Goal: Task Accomplishment & Management: Understand process/instructions

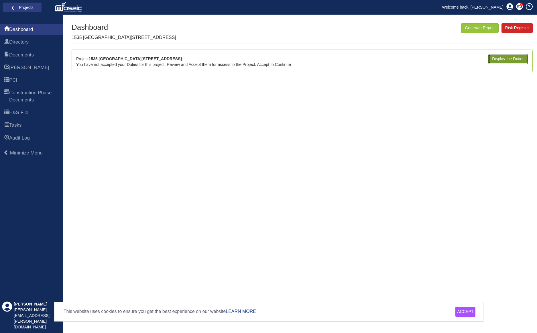
click at [514, 58] on link "Display the Duties" at bounding box center [508, 59] width 40 height 10
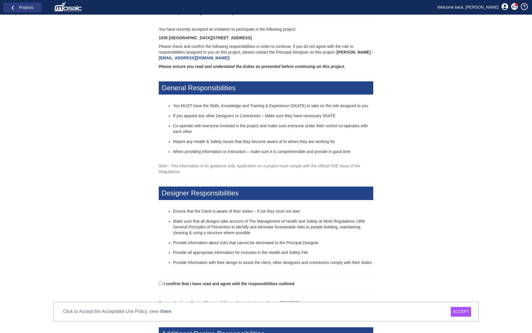
scroll to position [19, 0]
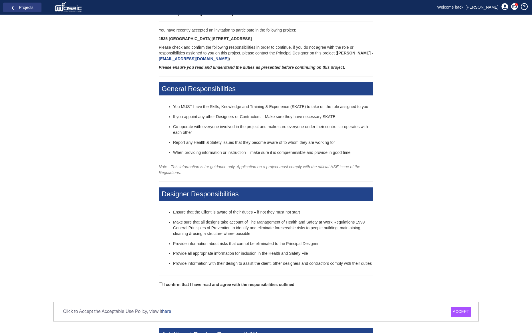
click at [467, 312] on div "ACCEPT" at bounding box center [461, 312] width 20 height 10
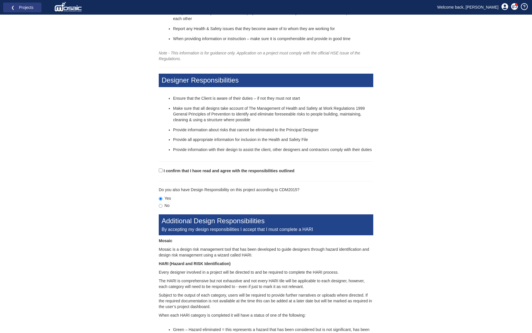
scroll to position [143, 0]
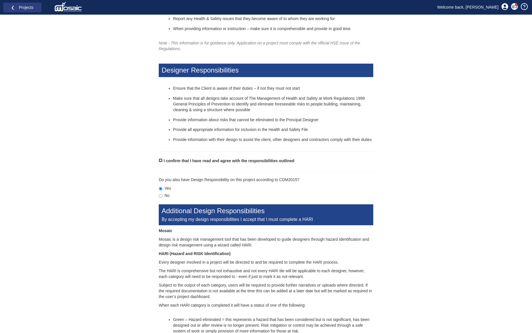
click at [161, 160] on input "I confirm that I have read and agree with the responsibilities outlined" at bounding box center [161, 160] width 4 height 4
checkbox input "true"
drag, startPoint x: 298, startPoint y: 179, endPoint x: 280, endPoint y: 175, distance: 17.9
click at [280, 175] on form "I confirm that I have read and agree with the responsibilities outlined Please …" at bounding box center [266, 320] width 215 height 326
copy p "CDM2015"
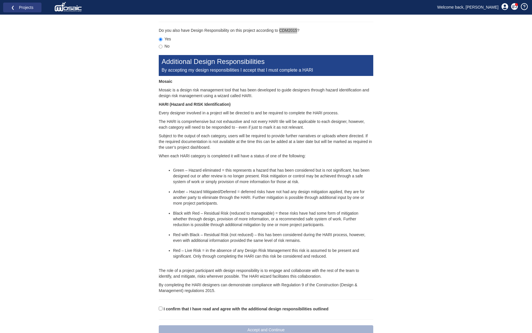
scroll to position [306, 0]
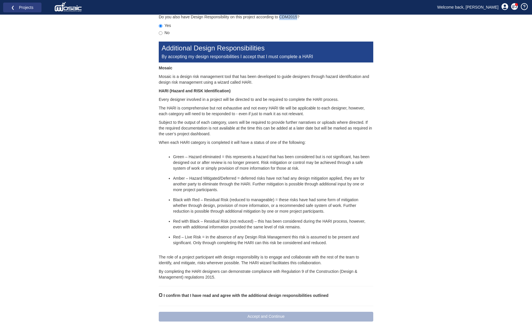
click at [161, 296] on input "I confirm that I have read and agree with the additional design responsibilitie…" at bounding box center [161, 295] width 4 height 4
checkbox input "true"
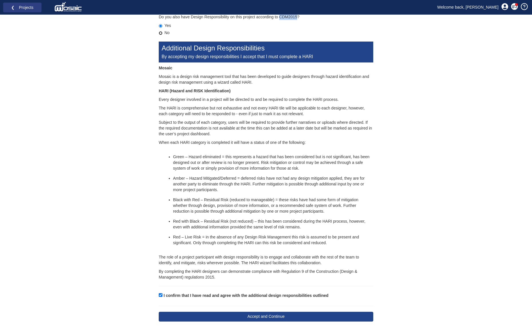
click at [161, 34] on input "No" at bounding box center [161, 33] width 4 height 4
radio input "true"
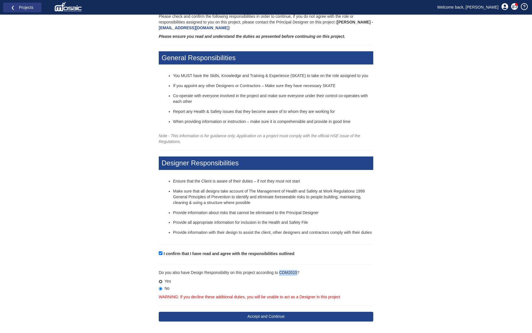
click at [161, 280] on input "Yes" at bounding box center [161, 281] width 4 height 4
radio input "true"
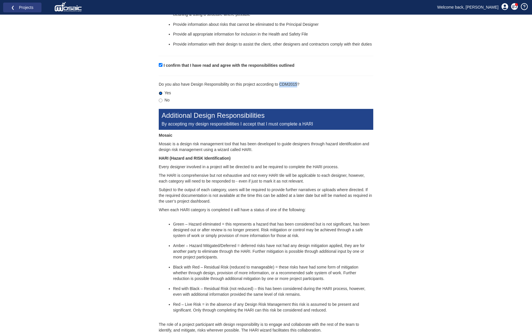
scroll to position [306, 0]
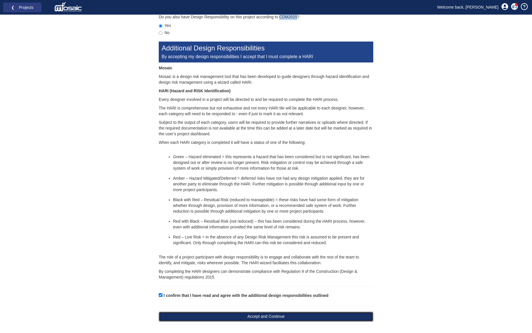
click at [220, 315] on button "Accept and Continue" at bounding box center [266, 316] width 215 height 10
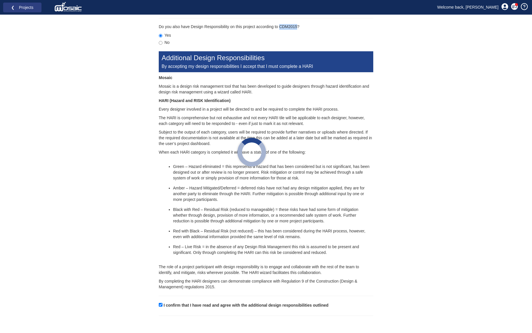
scroll to position [296, 0]
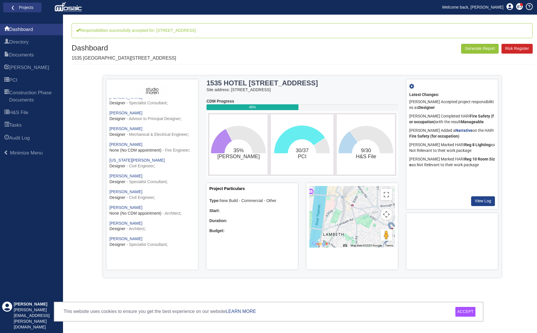
scroll to position [326, 0]
click at [464, 312] on div "ACCEPT" at bounding box center [465, 312] width 20 height 10
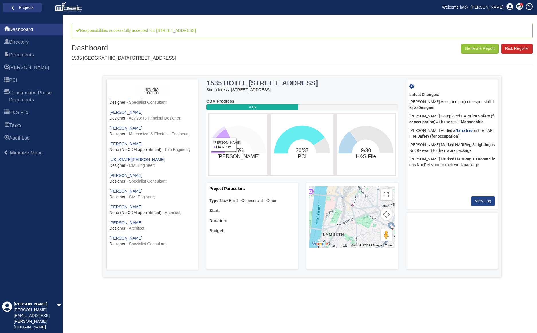
click at [223, 133] on icon "35%​HARI" at bounding box center [221, 141] width 21 height 24
click at [31, 56] on span "Documents" at bounding box center [21, 55] width 25 height 7
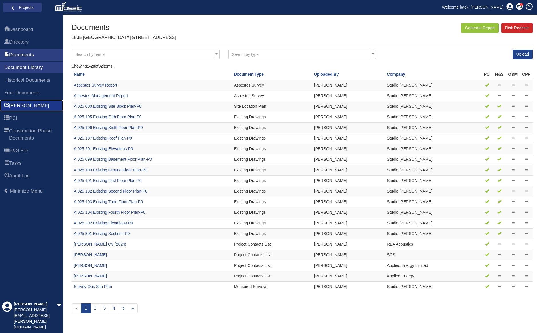
click at [33, 107] on link "HARI" at bounding box center [31, 105] width 63 height 11
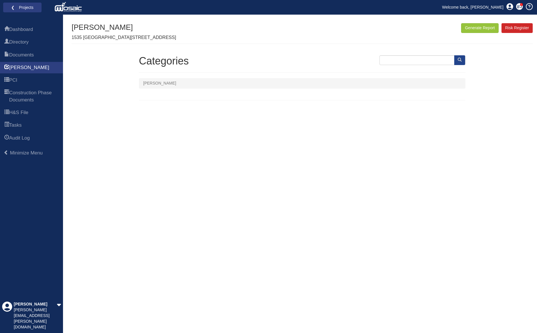
click at [393, 82] on ol "[PERSON_NAME]" at bounding box center [302, 83] width 326 height 10
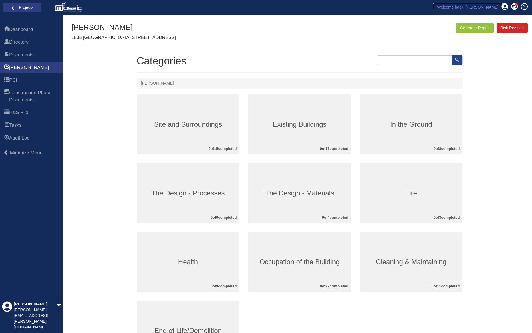
click at [466, 10] on link "Welcome back, [PERSON_NAME]" at bounding box center [468, 7] width 70 height 9
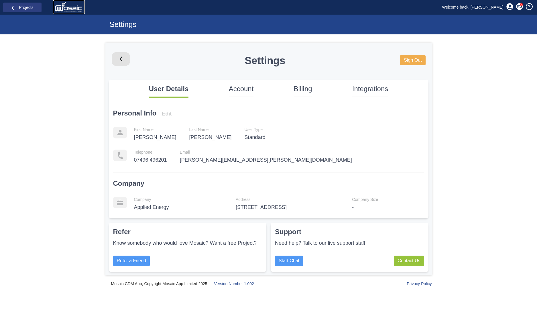
click at [66, 9] on img at bounding box center [68, 6] width 29 height 11
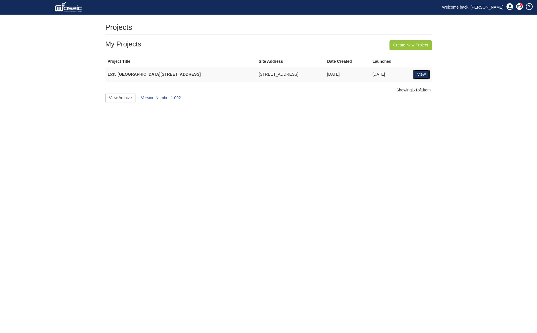
click at [420, 74] on link "View" at bounding box center [421, 75] width 16 height 10
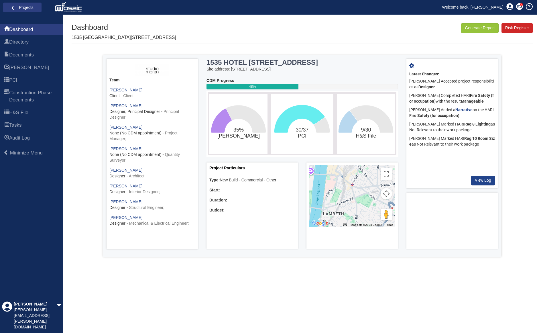
click at [236, 133] on tspan "[PERSON_NAME]" at bounding box center [238, 136] width 42 height 6
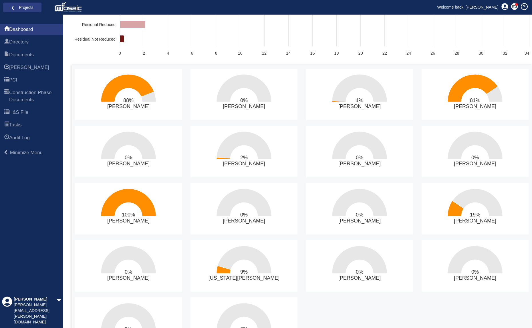
scroll to position [114, 0]
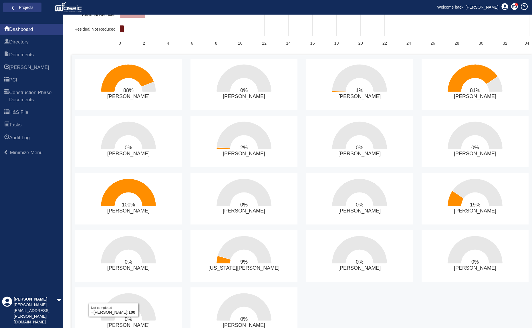
click at [122, 267] on text "0% ​ Wojciech Chrobak" at bounding box center [128, 265] width 42 height 12
click at [122, 269] on text "0% ​ Wojciech Chrobak" at bounding box center [128, 265] width 42 height 12
click at [116, 252] on icon "0%​Wojciech Chrobak" at bounding box center [128, 249] width 55 height 27
click at [155, 247] on rect "0%​Wojciech Chrobak" at bounding box center [128, 256] width 107 height 52
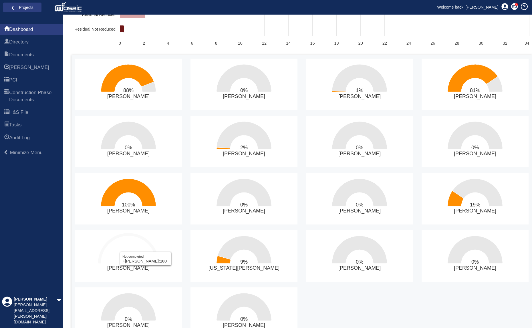
click at [145, 248] on icon "0%​Wojciech Chrobak" at bounding box center [128, 249] width 55 height 27
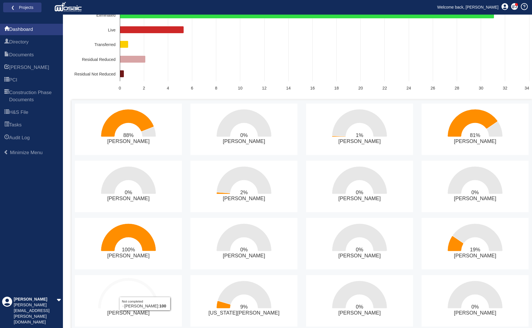
scroll to position [0, 0]
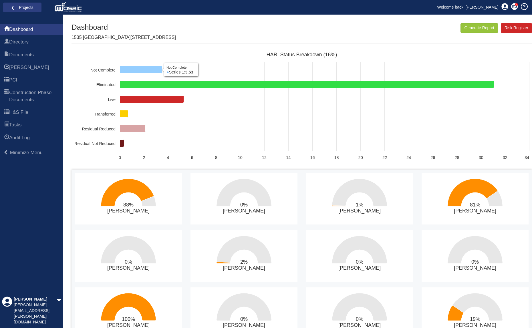
click at [149, 71] on icon "HARI Status Breakdown (16%)" at bounding box center [141, 69] width 42 height 7
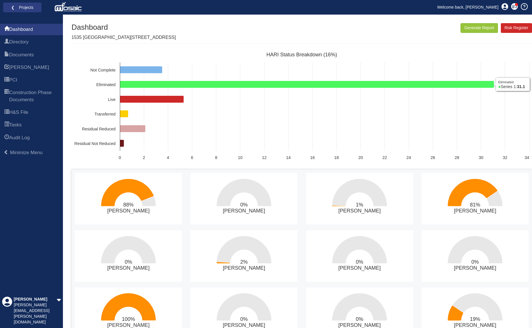
click at [436, 84] on icon "HARI Status Breakdown (16%)" at bounding box center [307, 84] width 374 height 7
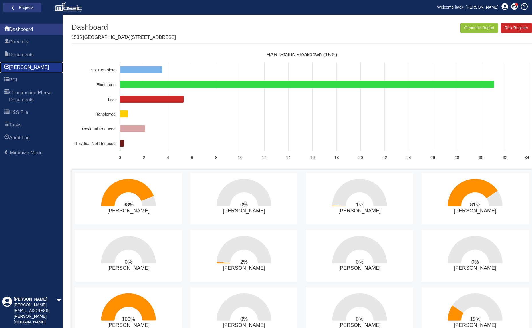
click at [21, 68] on span "[PERSON_NAME]" at bounding box center [29, 67] width 40 height 7
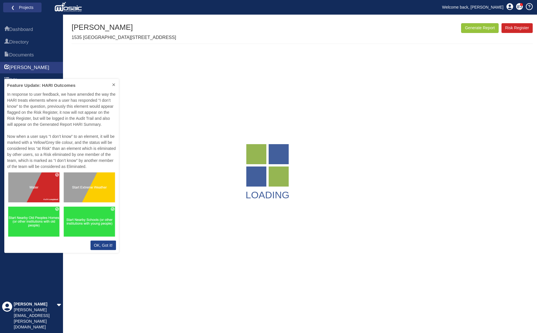
scroll to position [169, 110]
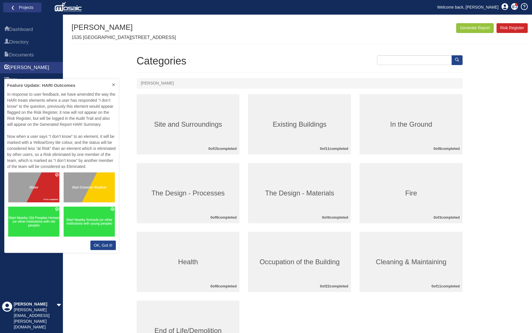
click at [189, 124] on h3 "Site and Surroundings" at bounding box center [188, 124] width 103 height 7
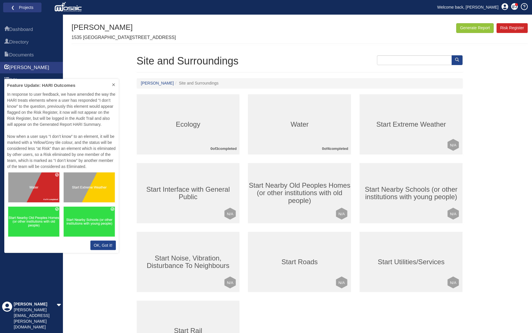
click at [184, 130] on div "Ecology 0 of 3 completed" at bounding box center [188, 124] width 103 height 60
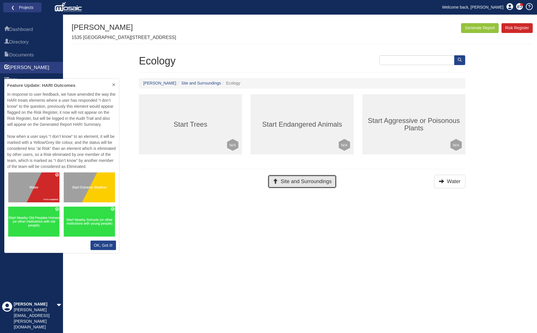
click at [295, 186] on button "Site and Surroundings" at bounding box center [302, 181] width 69 height 13
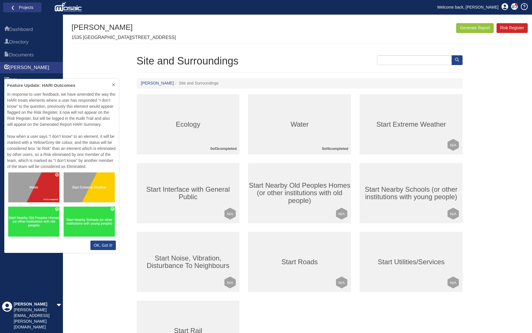
click at [305, 127] on h3 "Water" at bounding box center [299, 124] width 103 height 7
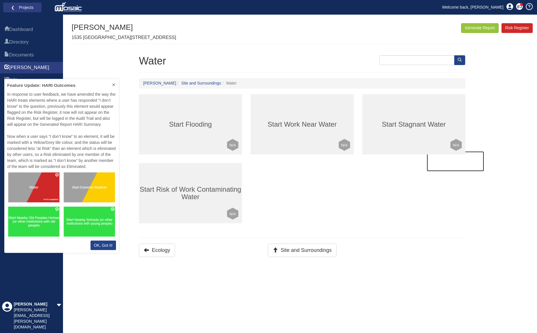
click at [448, 138] on div "Start Stagnant Water Click to mark this element as Not Applicable to your work …" at bounding box center [413, 124] width 103 height 60
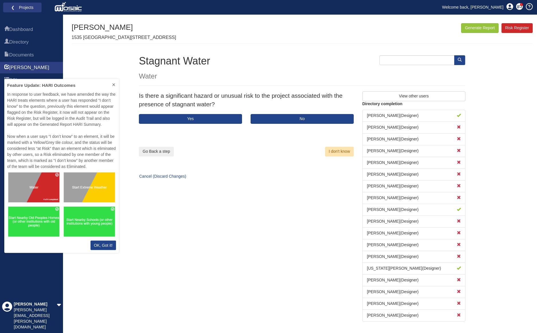
click at [112, 84] on icon at bounding box center [113, 84] width 5 height 5
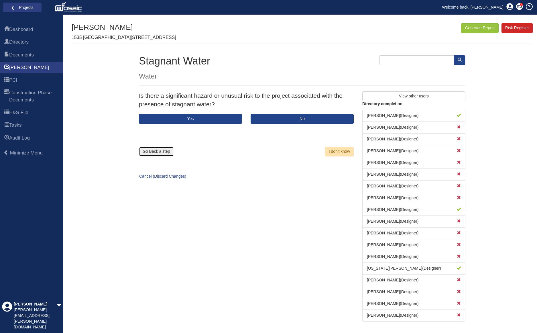
click at [142, 154] on button "Go Back a step" at bounding box center [156, 152] width 35 height 10
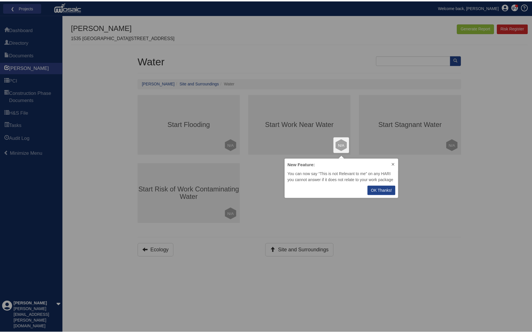
scroll to position [35, 110]
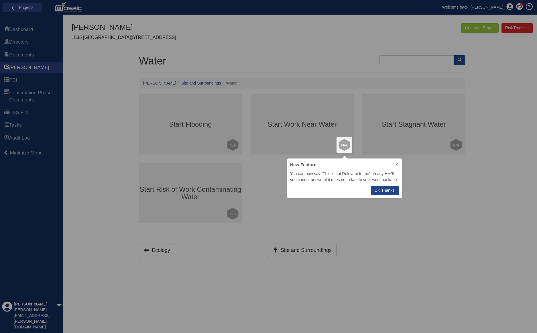
click at [399, 163] on button at bounding box center [396, 164] width 10 height 12
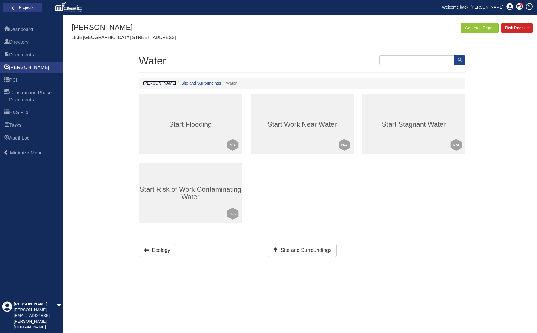
click at [146, 82] on link "[PERSON_NAME]" at bounding box center [159, 83] width 33 height 5
click at [305, 252] on button "Site and Surroundings" at bounding box center [302, 249] width 69 height 13
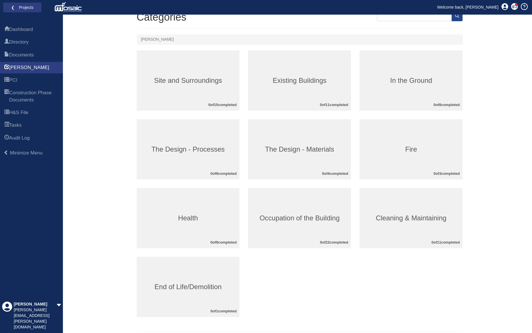
scroll to position [48, 0]
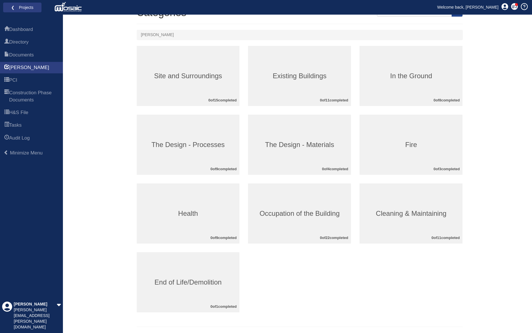
click at [202, 85] on div "Site and Surroundings 0 of 15 completed" at bounding box center [188, 76] width 103 height 60
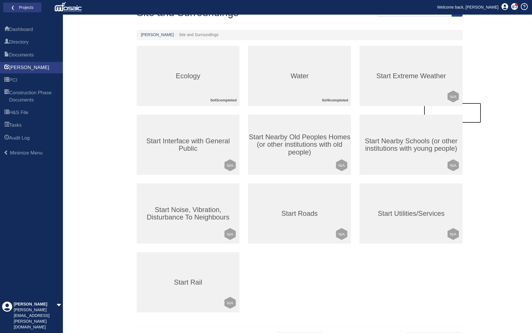
click at [430, 93] on div "Start Extreme Weather Click to mark this element as Not Applicable to your work…" at bounding box center [411, 76] width 103 height 60
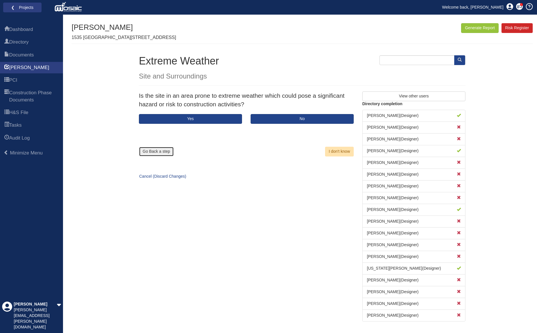
click at [165, 153] on button "Go Back a step" at bounding box center [156, 152] width 35 height 10
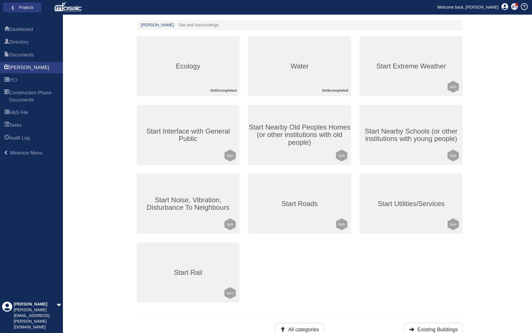
scroll to position [62, 0]
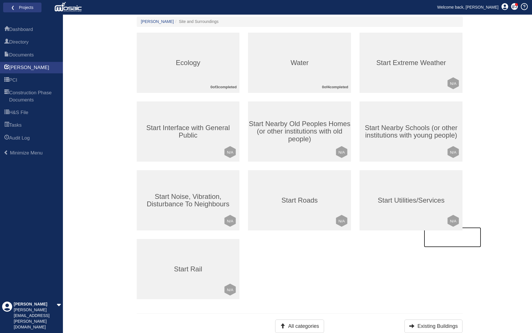
click at [435, 195] on div "Start Utilities/Services Click to mark this element as Not Applicable to your w…" at bounding box center [411, 200] width 103 height 60
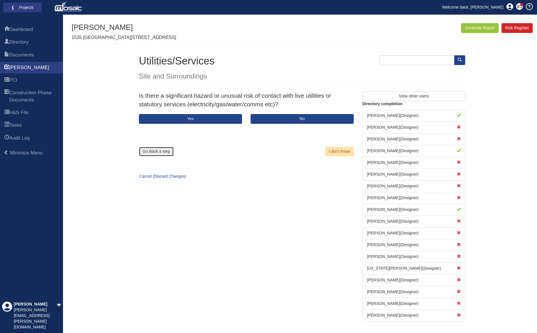
click at [156, 153] on button "Go Back a step" at bounding box center [156, 152] width 35 height 10
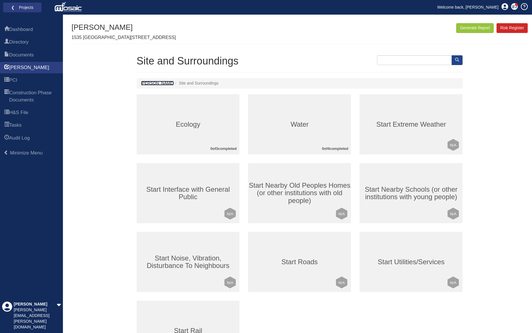
click at [143, 82] on link "[PERSON_NAME]" at bounding box center [157, 83] width 33 height 5
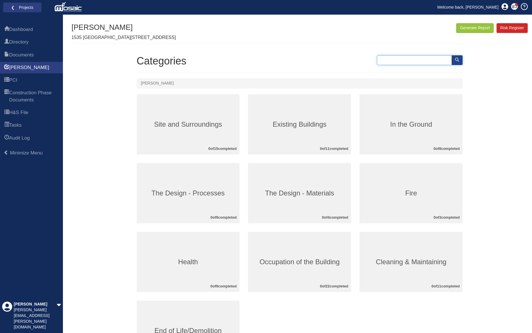
click at [426, 62] on input "text" at bounding box center [420, 60] width 86 height 10
type input "wojciech"
click at [462, 60] on button "submit" at bounding box center [457, 60] width 11 height 10
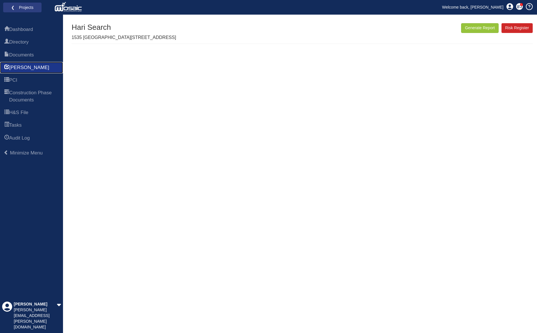
click at [18, 68] on span "[PERSON_NAME]" at bounding box center [29, 67] width 40 height 7
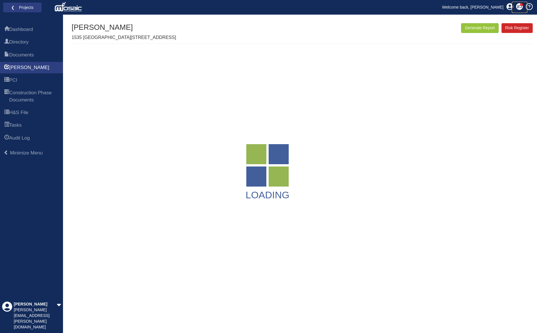
click at [518, 8] on icon at bounding box center [519, 6] width 5 height 4
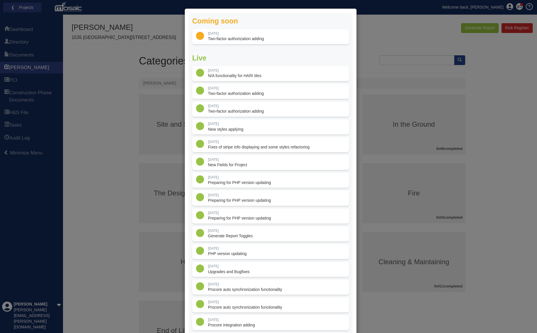
click at [516, 155] on div "Coming soon [DATE] Two-factor authorization adding Live [DATE]" at bounding box center [268, 166] width 537 height 333
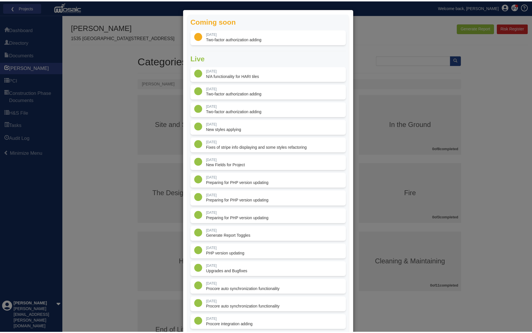
scroll to position [143, 0]
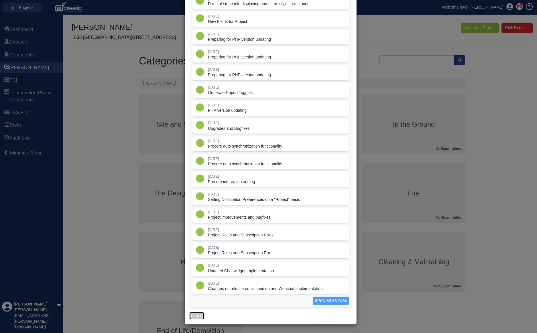
click at [190, 312] on button "Close" at bounding box center [196, 315] width 15 height 8
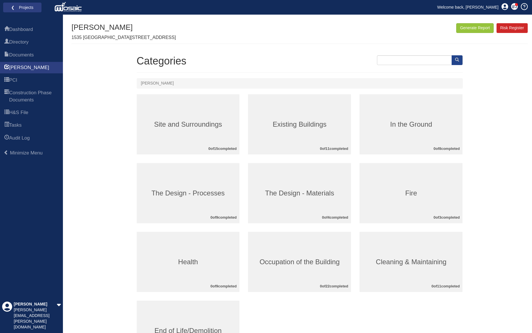
click at [199, 193] on h3 "The Design - Processes" at bounding box center [188, 192] width 103 height 7
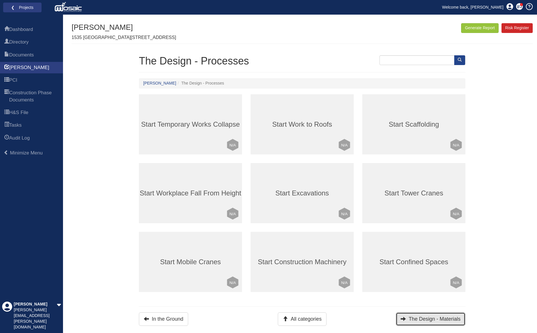
click at [435, 314] on button "The Design - Materials" at bounding box center [431, 318] width 70 height 13
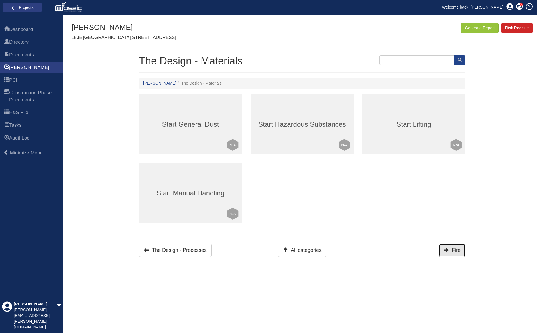
click at [457, 252] on button "Fire" at bounding box center [452, 249] width 27 height 13
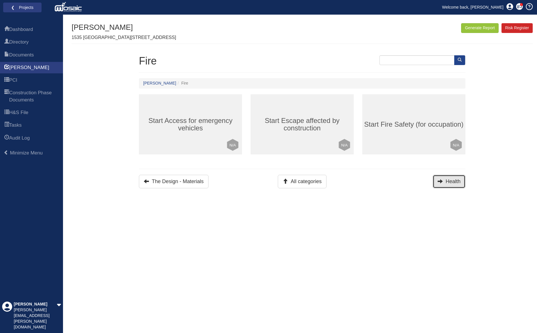
click at [452, 184] on button "Health" at bounding box center [449, 181] width 33 height 13
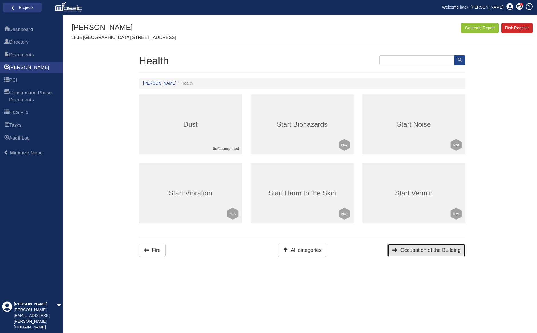
click at [433, 251] on button "Occupation of the Building" at bounding box center [426, 249] width 78 height 13
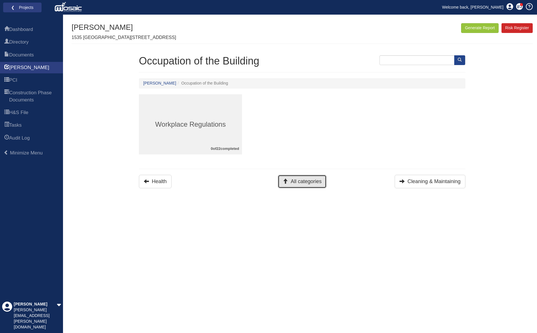
click at [303, 184] on button "All categories" at bounding box center [302, 181] width 49 height 13
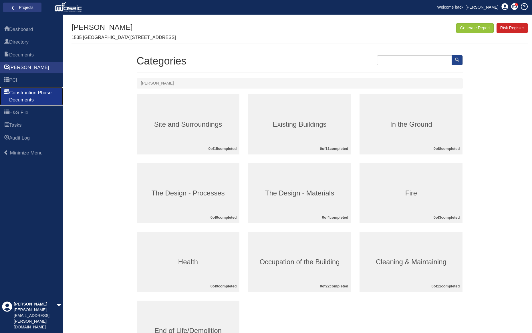
click at [25, 90] on span "Construction Phase Documents" at bounding box center [34, 96] width 50 height 14
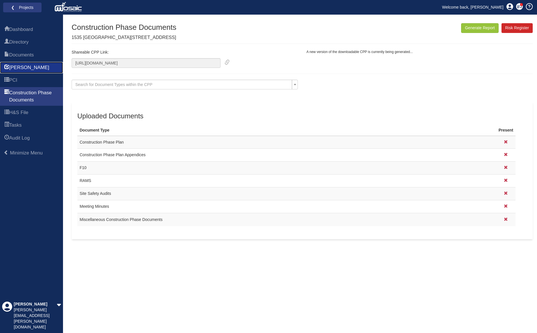
click at [21, 64] on link "[PERSON_NAME]" at bounding box center [31, 67] width 63 height 11
